Goal: Transaction & Acquisition: Obtain resource

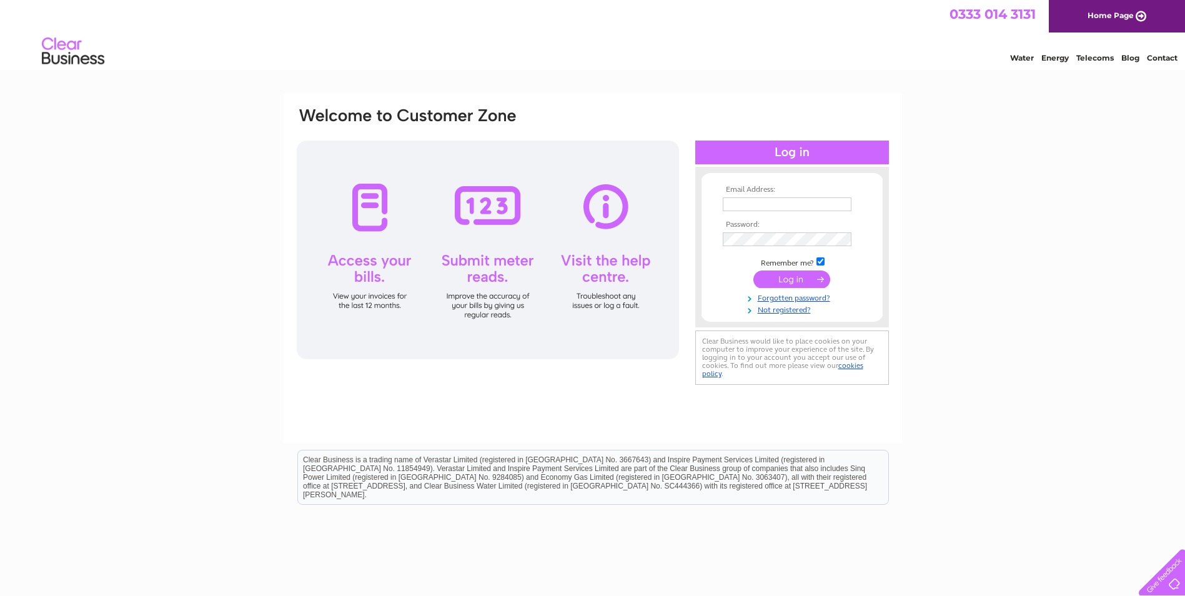
type input "richard.clark@bulleys.co.uk"
click at [795, 281] on input "submit" at bounding box center [792, 279] width 77 height 17
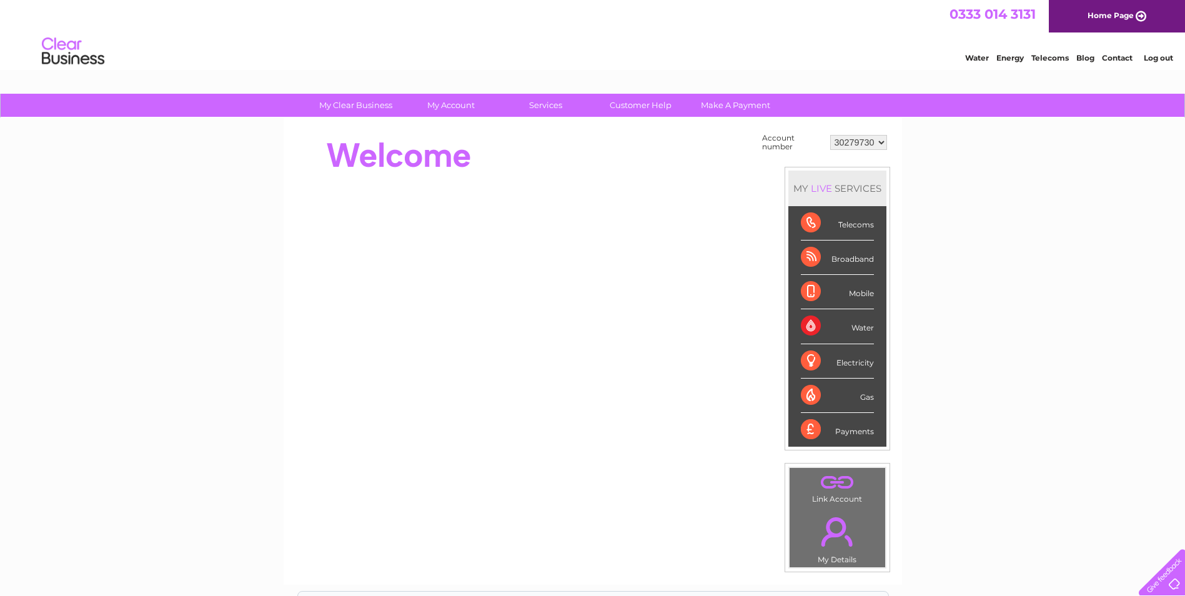
click at [859, 144] on select "30279730 30317548 30320031" at bounding box center [858, 142] width 57 height 15
select select "30317548"
click at [830, 135] on select "30279730 30317548 30320031" at bounding box center [858, 142] width 57 height 15
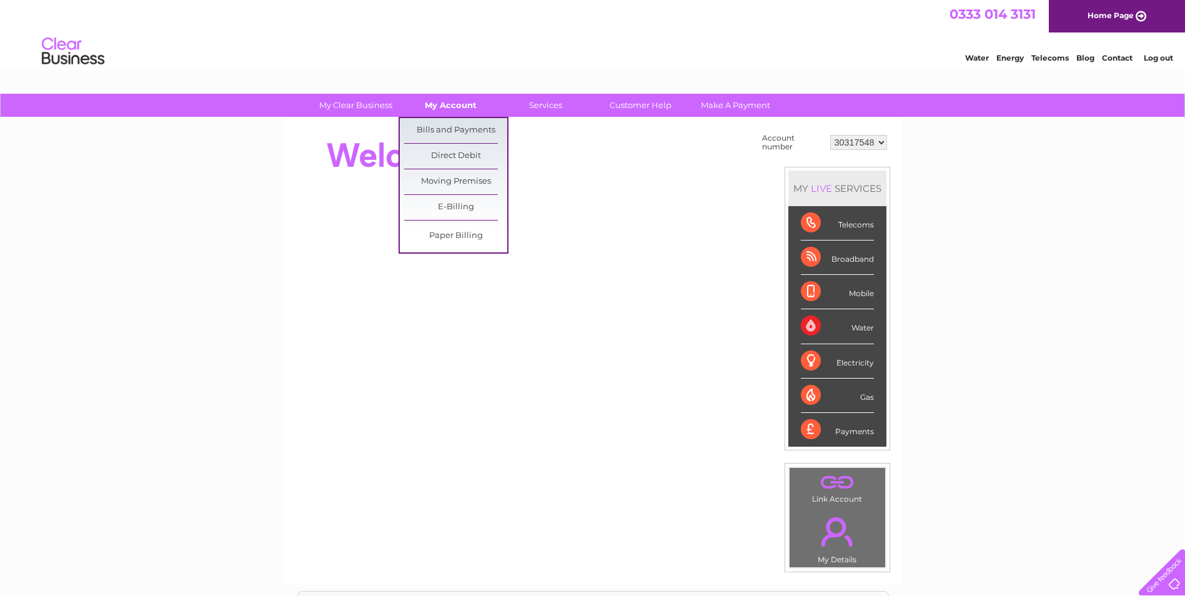
click at [455, 107] on link "My Account" at bounding box center [450, 105] width 103 height 23
click at [455, 134] on link "Bills and Payments" at bounding box center [455, 130] width 103 height 25
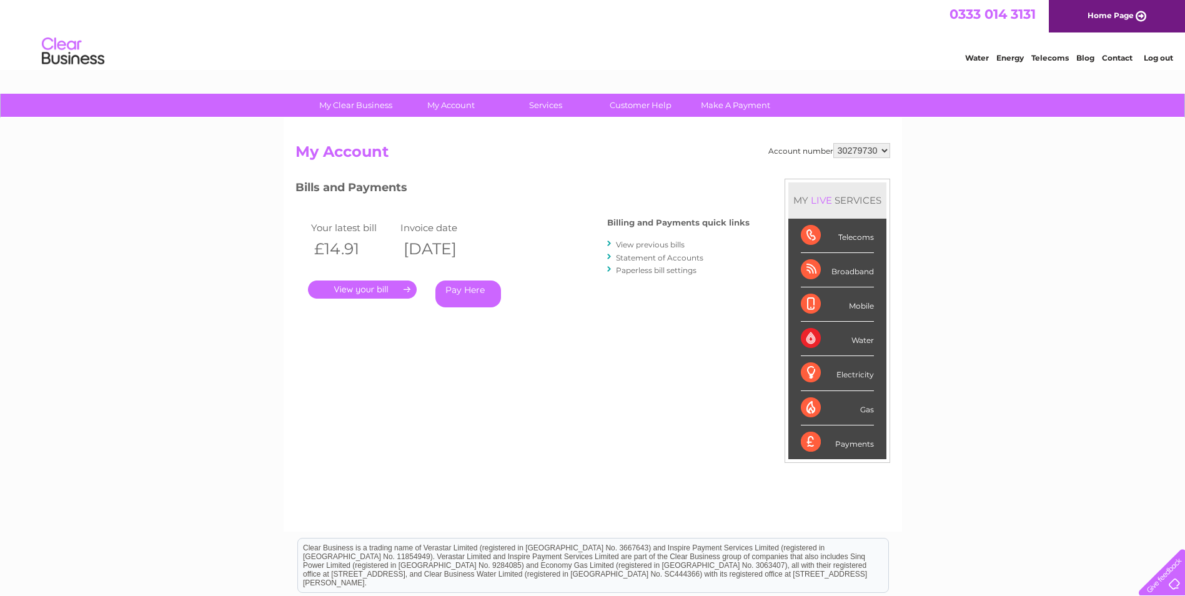
click at [862, 154] on select "30279730 30317548 30320031" at bounding box center [862, 150] width 57 height 15
select select "30317548"
click at [834, 143] on select "30279730 30317548 30320031" at bounding box center [862, 150] width 57 height 15
click at [371, 287] on link "." at bounding box center [362, 290] width 109 height 18
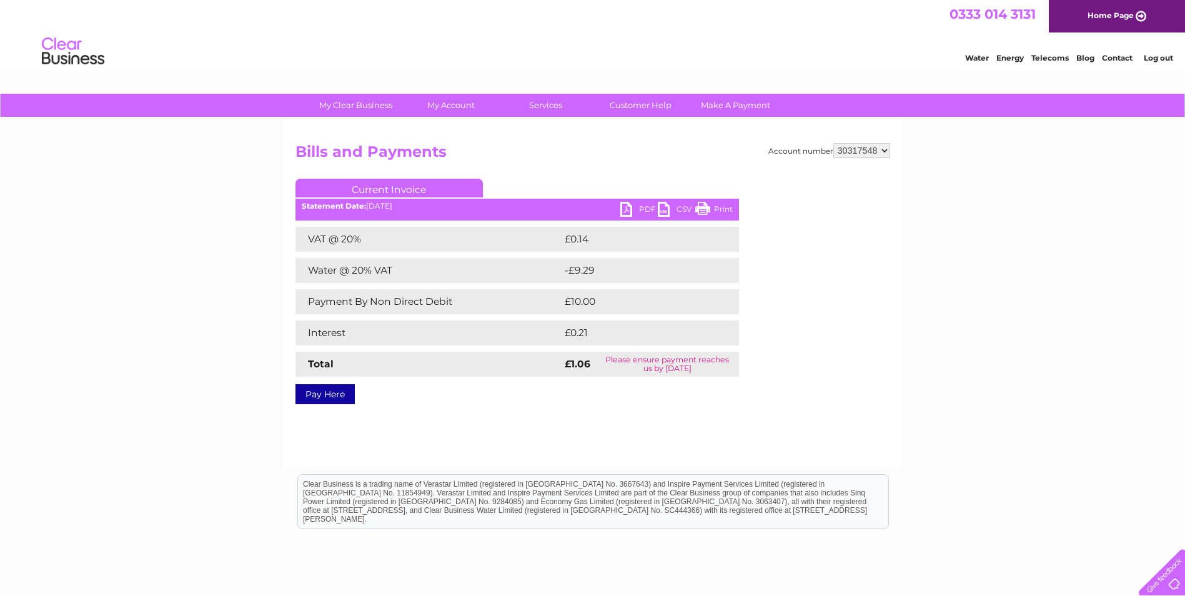
click at [646, 212] on link "PDF" at bounding box center [638, 211] width 37 height 18
